Goal: Task Accomplishment & Management: Use online tool/utility

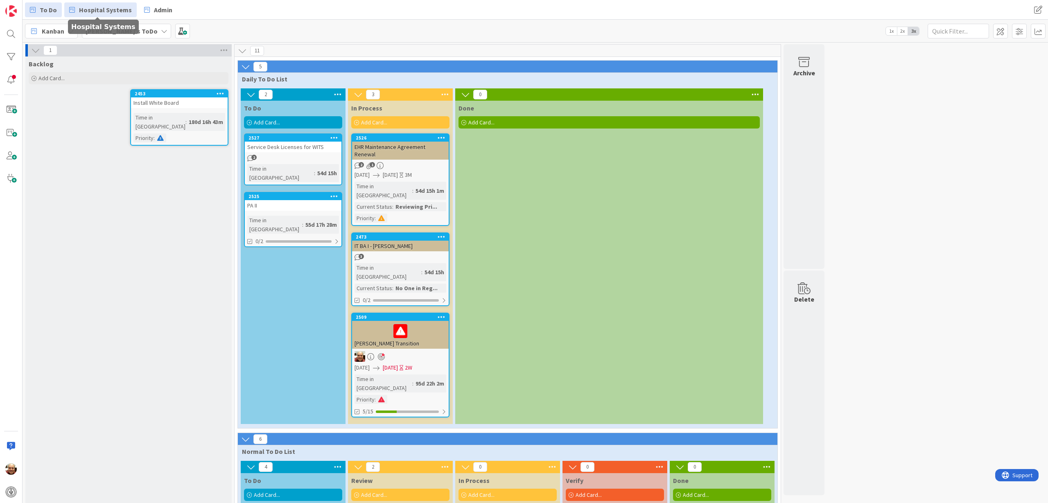
click at [111, 13] on span "Hospital Systems" at bounding box center [105, 10] width 53 height 10
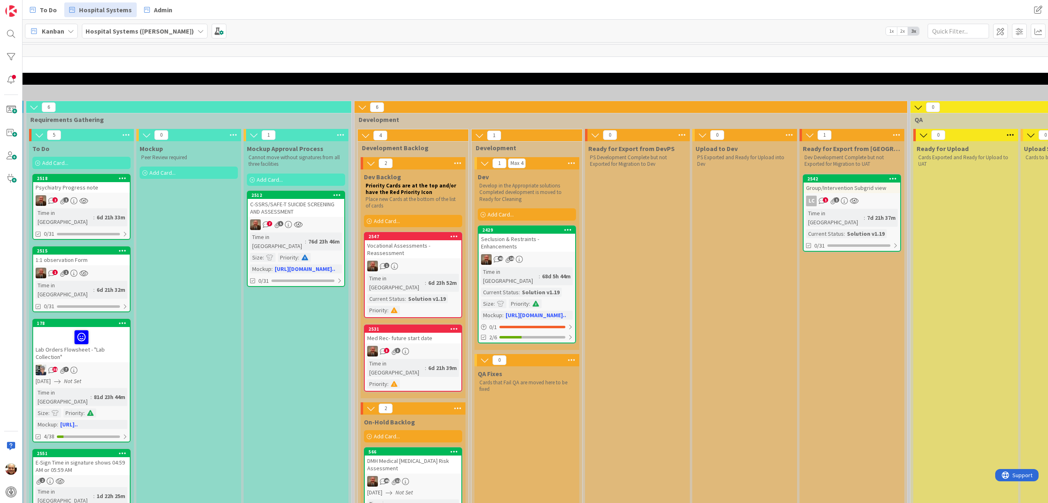
scroll to position [0, 378]
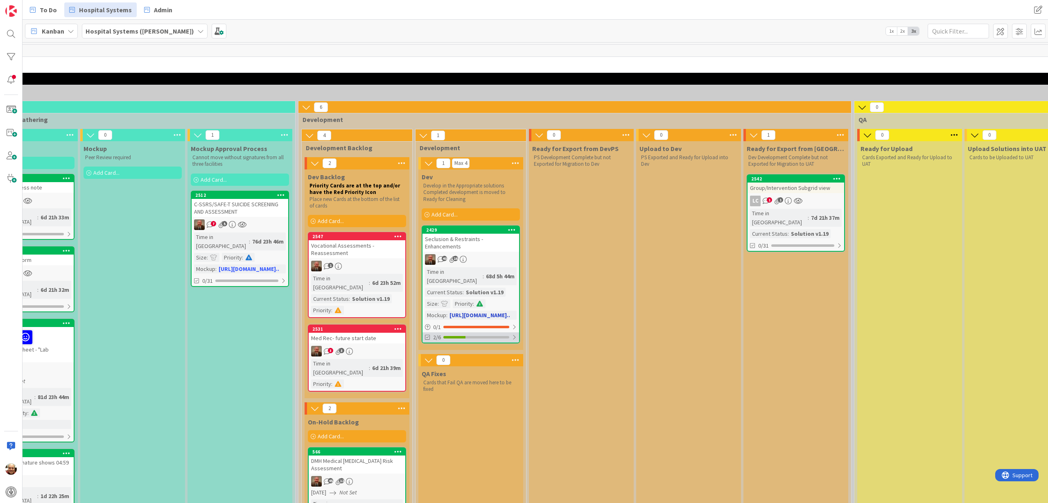
click at [474, 336] on div at bounding box center [476, 337] width 66 height 2
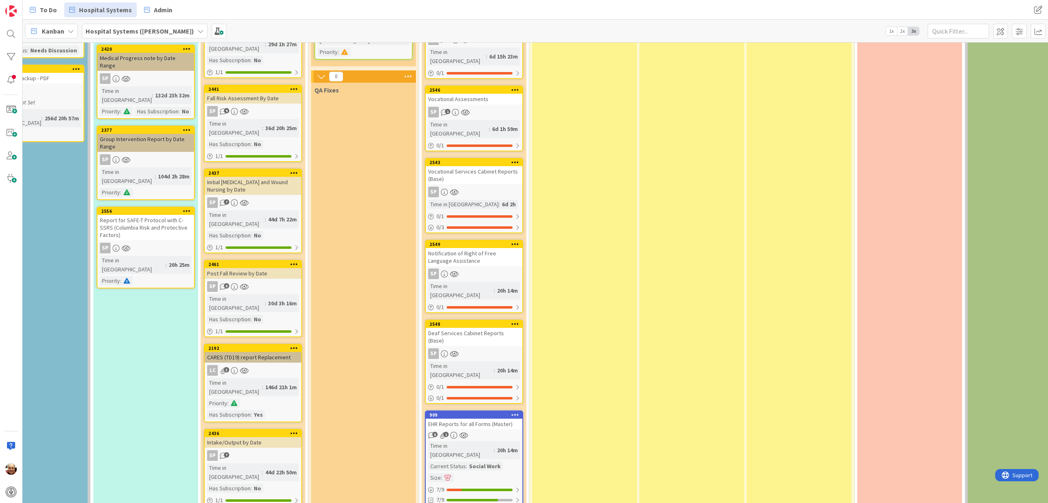
scroll to position [1177, 156]
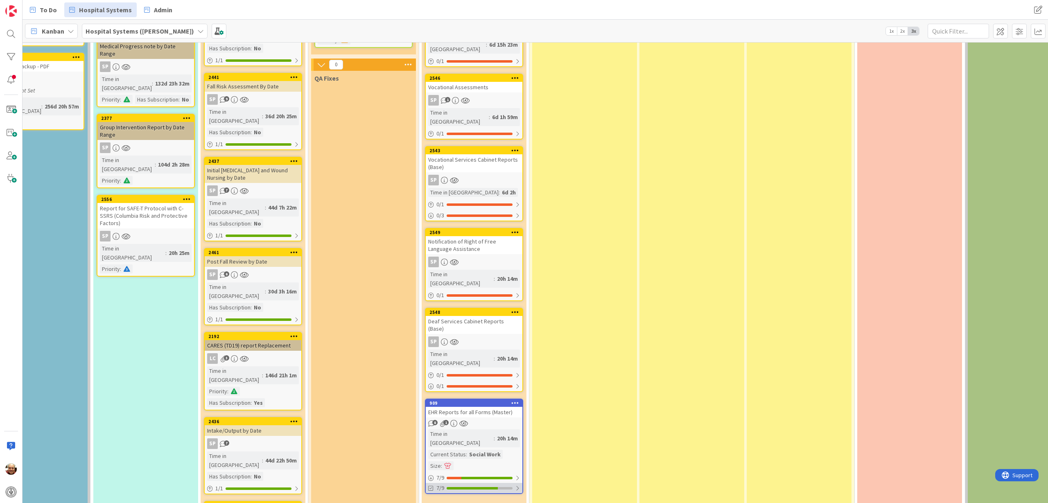
click at [487, 487] on div at bounding box center [472, 488] width 51 height 2
click at [473, 477] on div at bounding box center [480, 478] width 66 height 2
click at [477, 477] on div at bounding box center [486, 478] width 51 height 2
click at [478, 487] on div at bounding box center [472, 488] width 51 height 2
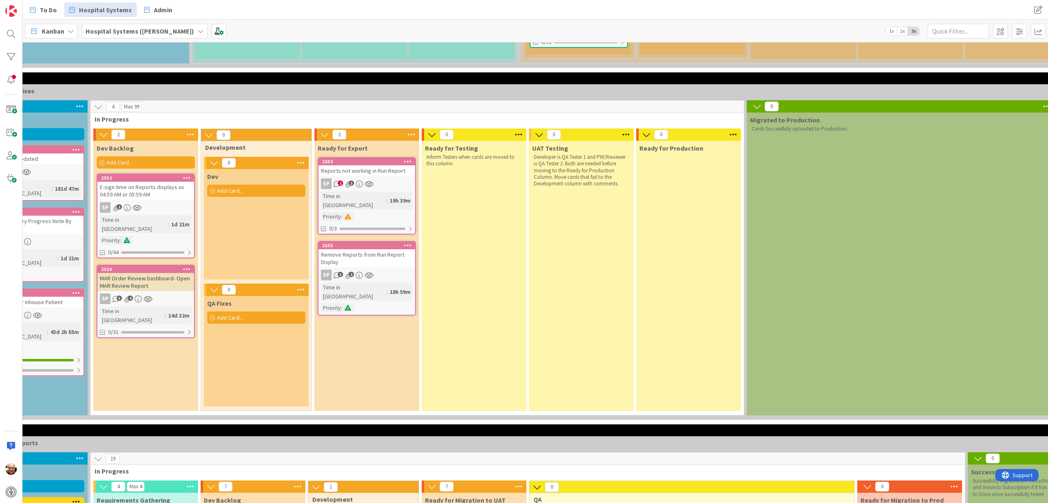
scroll to position [563, 156]
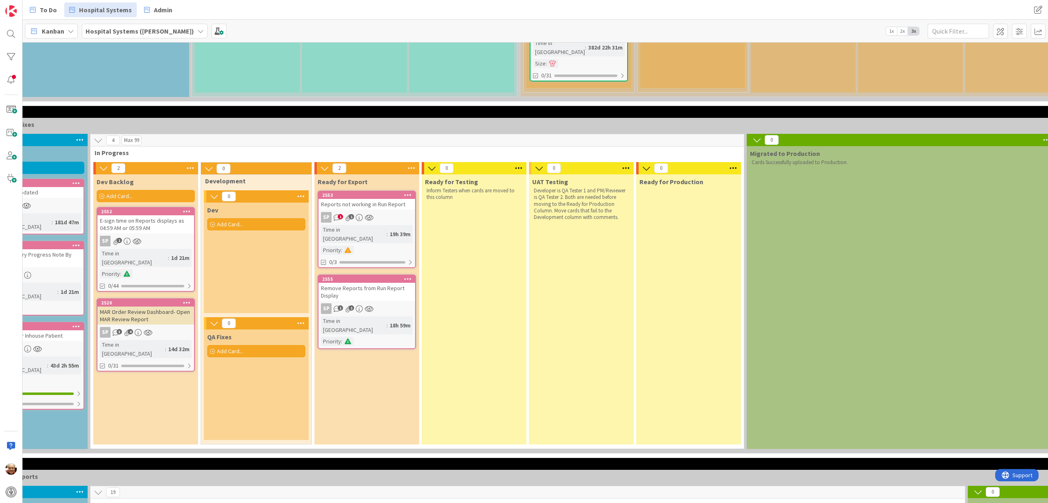
click at [362, 283] on div "Remove Reports from Run Report Display" at bounding box center [366, 292] width 97 height 18
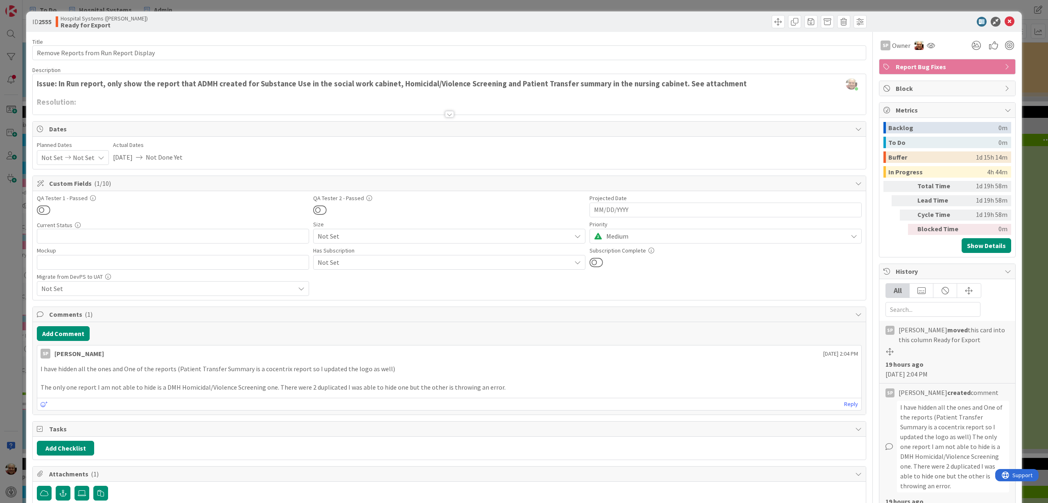
click at [445, 111] on div at bounding box center [449, 114] width 9 height 7
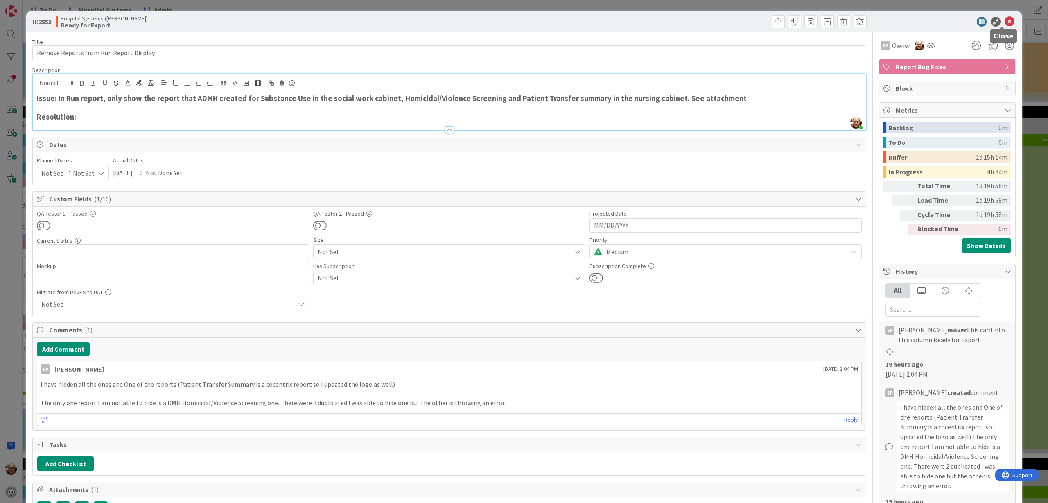
click at [1004, 20] on icon at bounding box center [1009, 22] width 10 height 10
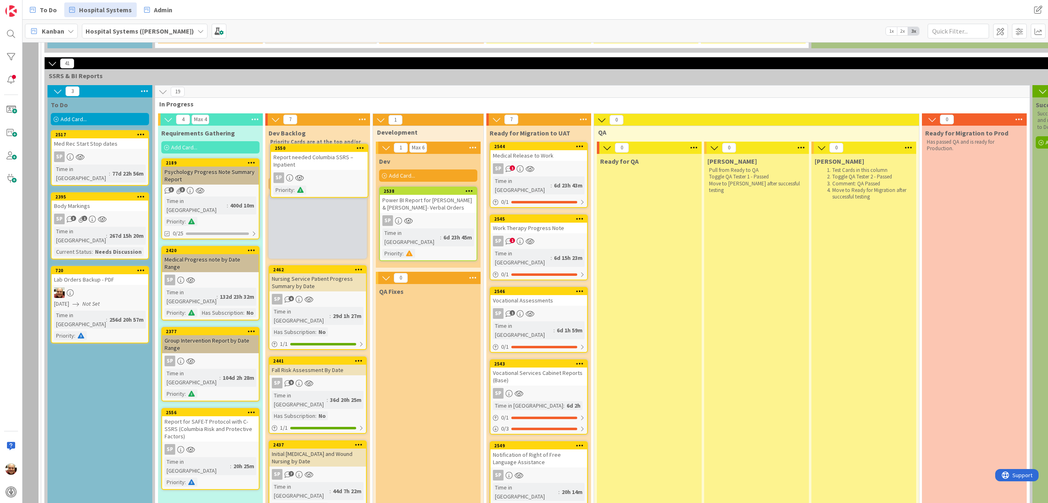
scroll to position [1045, 92]
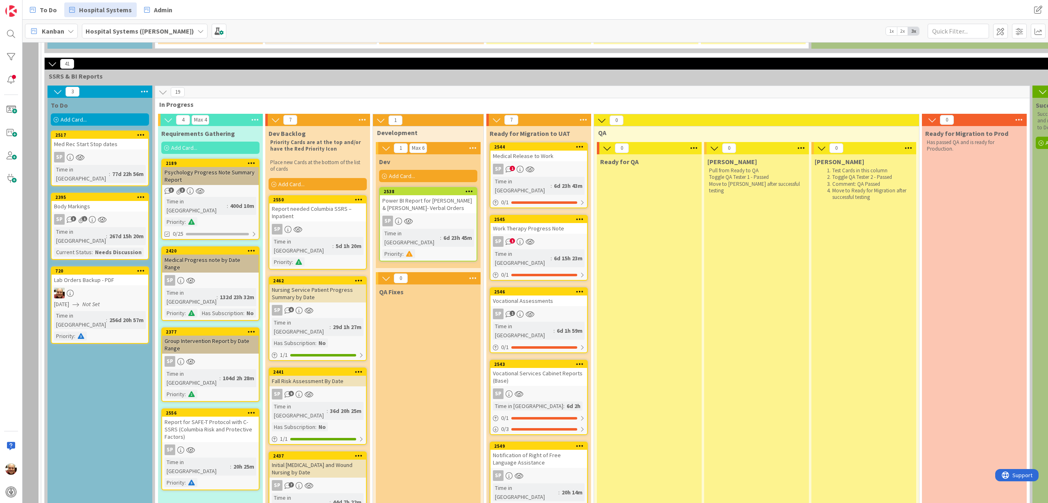
click at [330, 224] on div "SP" at bounding box center [317, 229] width 97 height 11
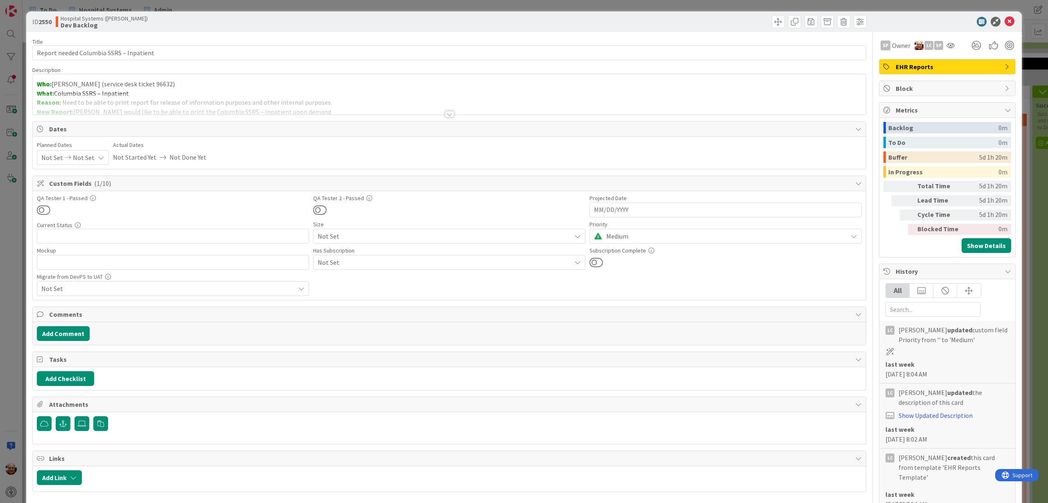
click at [628, 239] on span "Medium" at bounding box center [724, 235] width 237 height 11
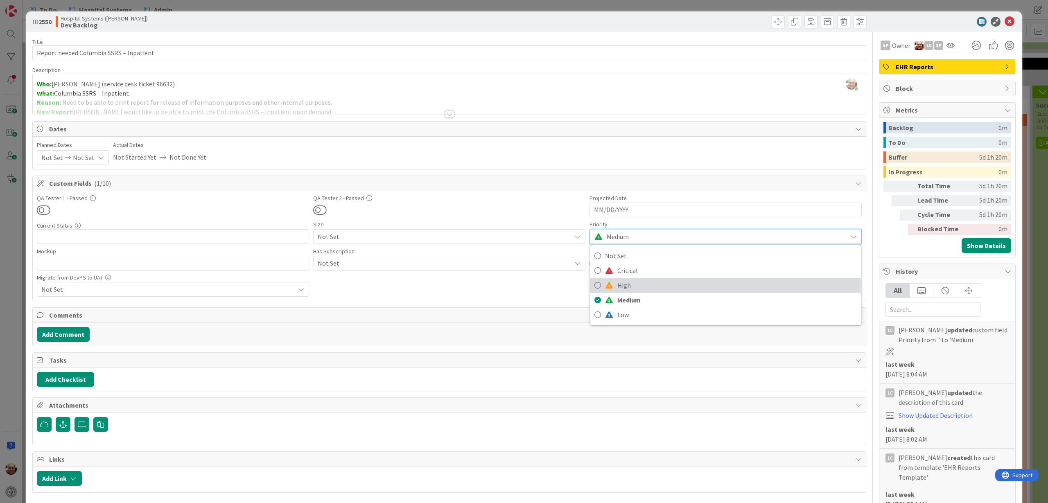
click at [625, 286] on span "High" at bounding box center [736, 285] width 239 height 12
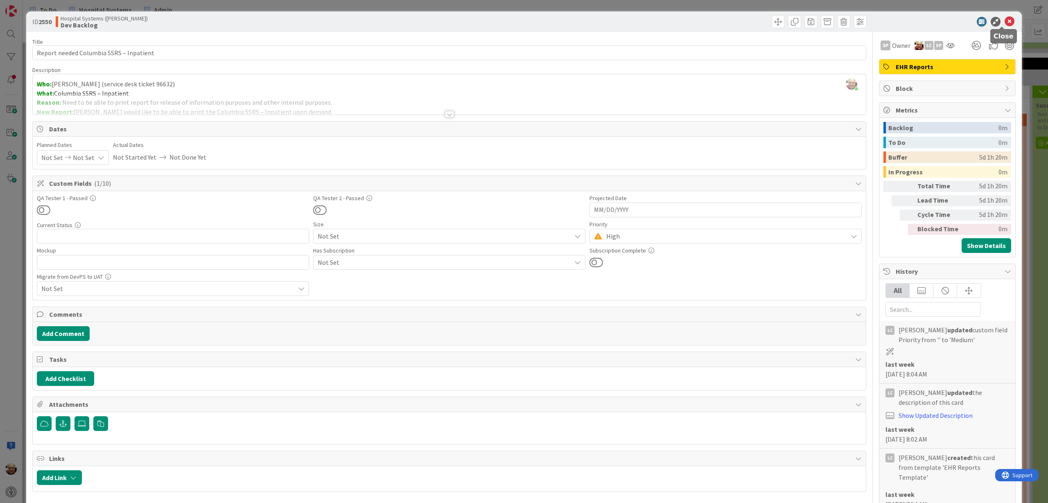
click at [1004, 20] on icon at bounding box center [1009, 22] width 10 height 10
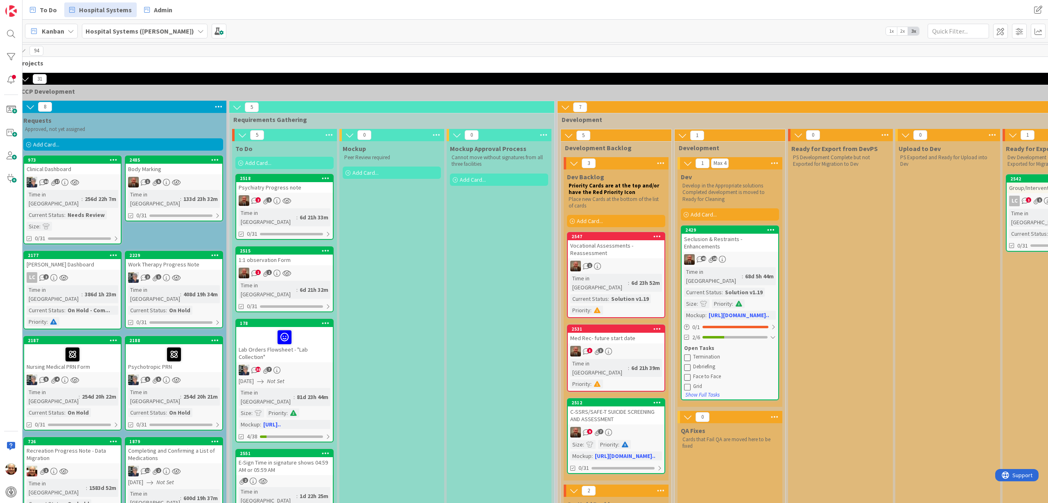
scroll to position [0, 125]
